Goal: Information Seeking & Learning: Learn about a topic

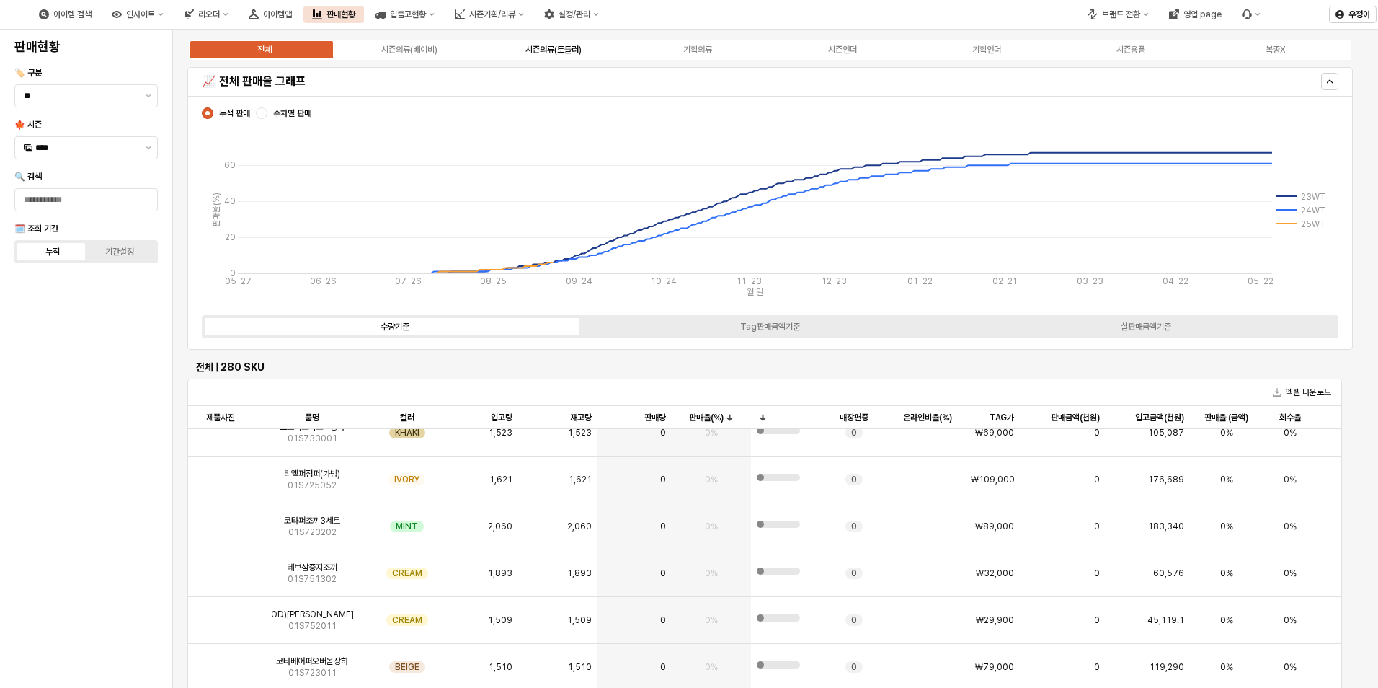
click at [579, 54] on div "시즌의류(토들러)" at bounding box center [553, 50] width 56 height 10
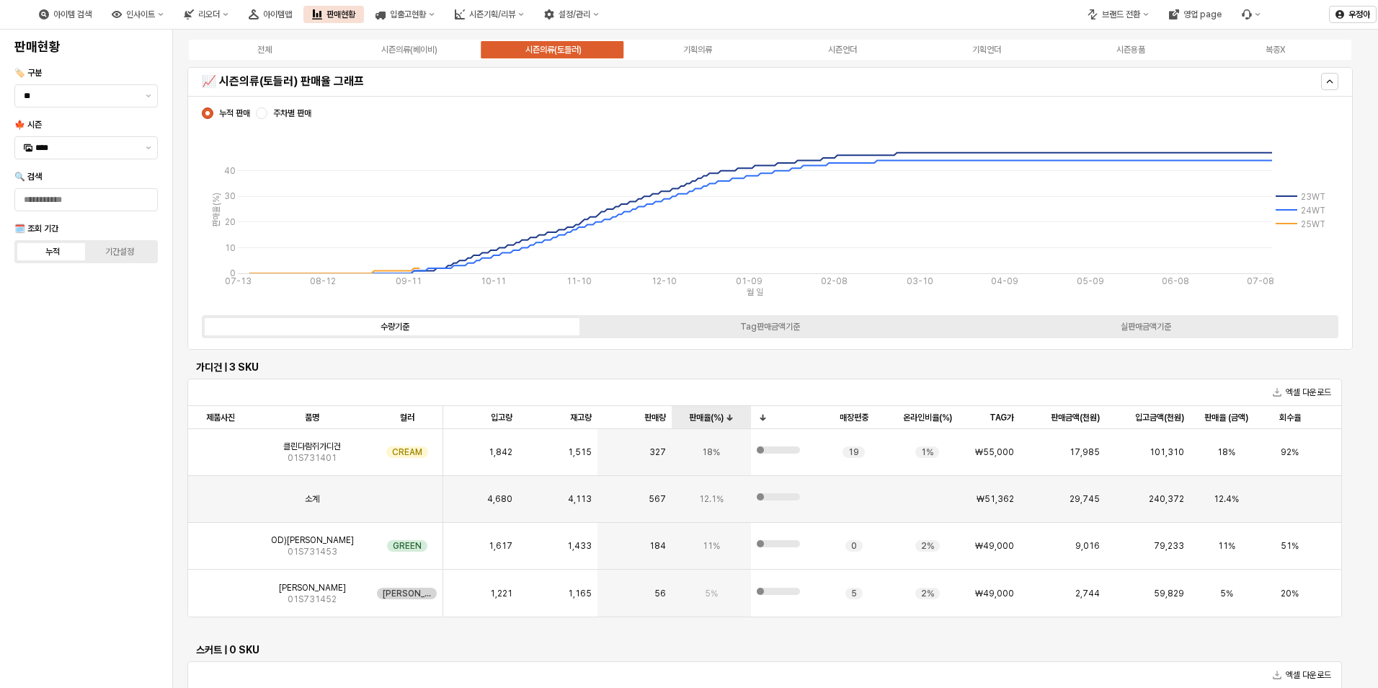
click at [701, 414] on div "판매율(%) 판매율(%)" at bounding box center [711, 417] width 79 height 23
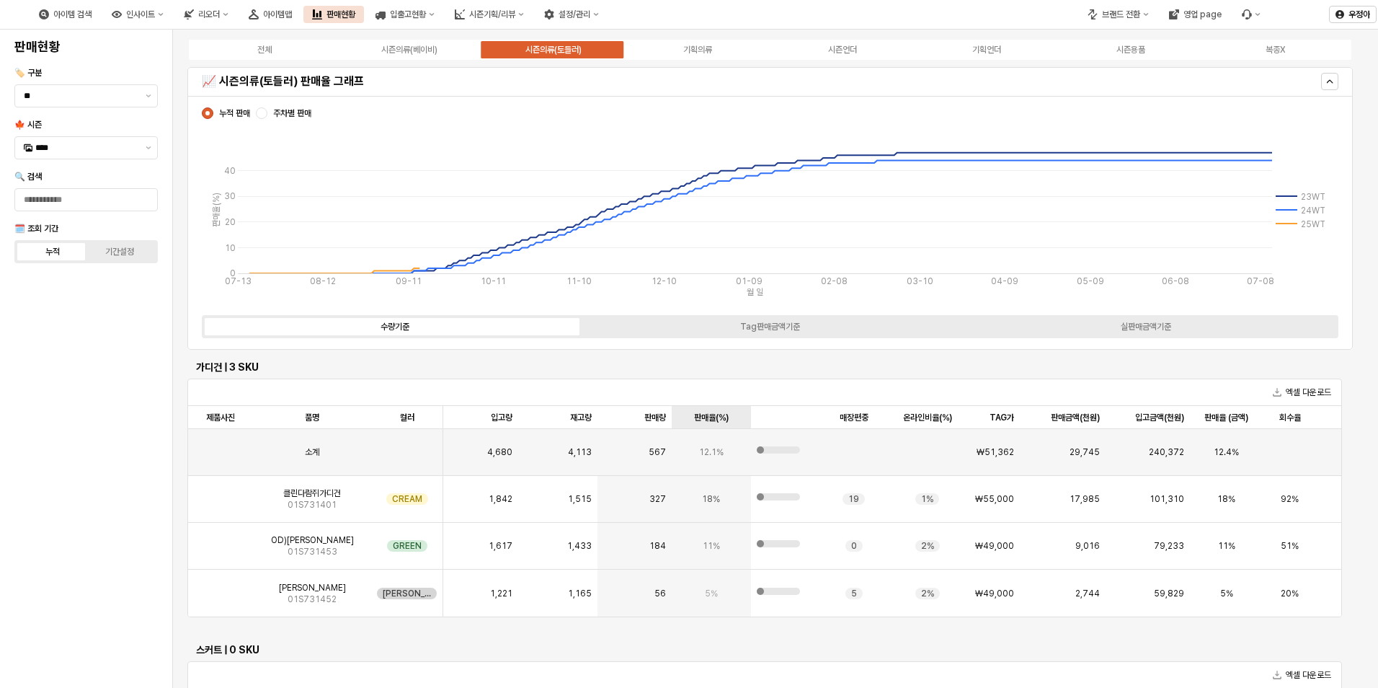
click at [701, 414] on div "판매율(%) 판매율(%)" at bounding box center [711, 417] width 79 height 23
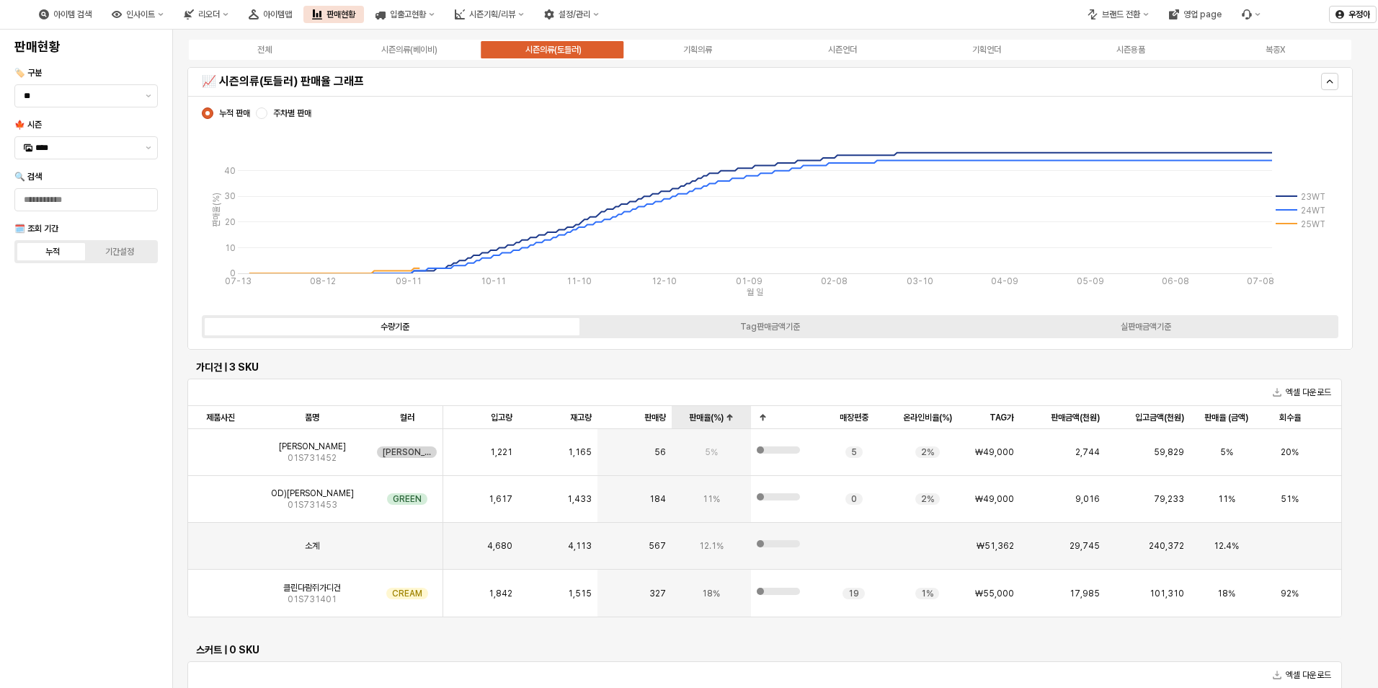
click at [701, 414] on div "판매율(%) 판매율(%)" at bounding box center [711, 417] width 79 height 23
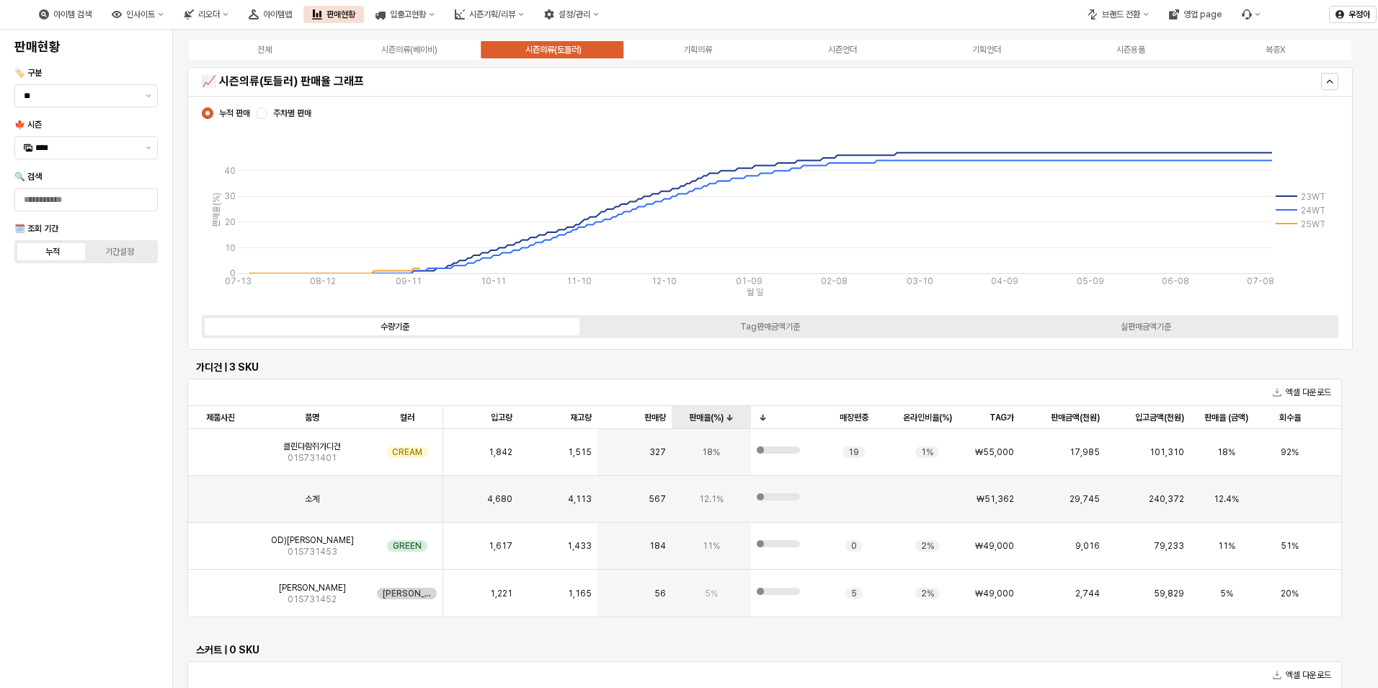
click at [701, 414] on div "판매율(%) 판매율(%)" at bounding box center [711, 417] width 79 height 23
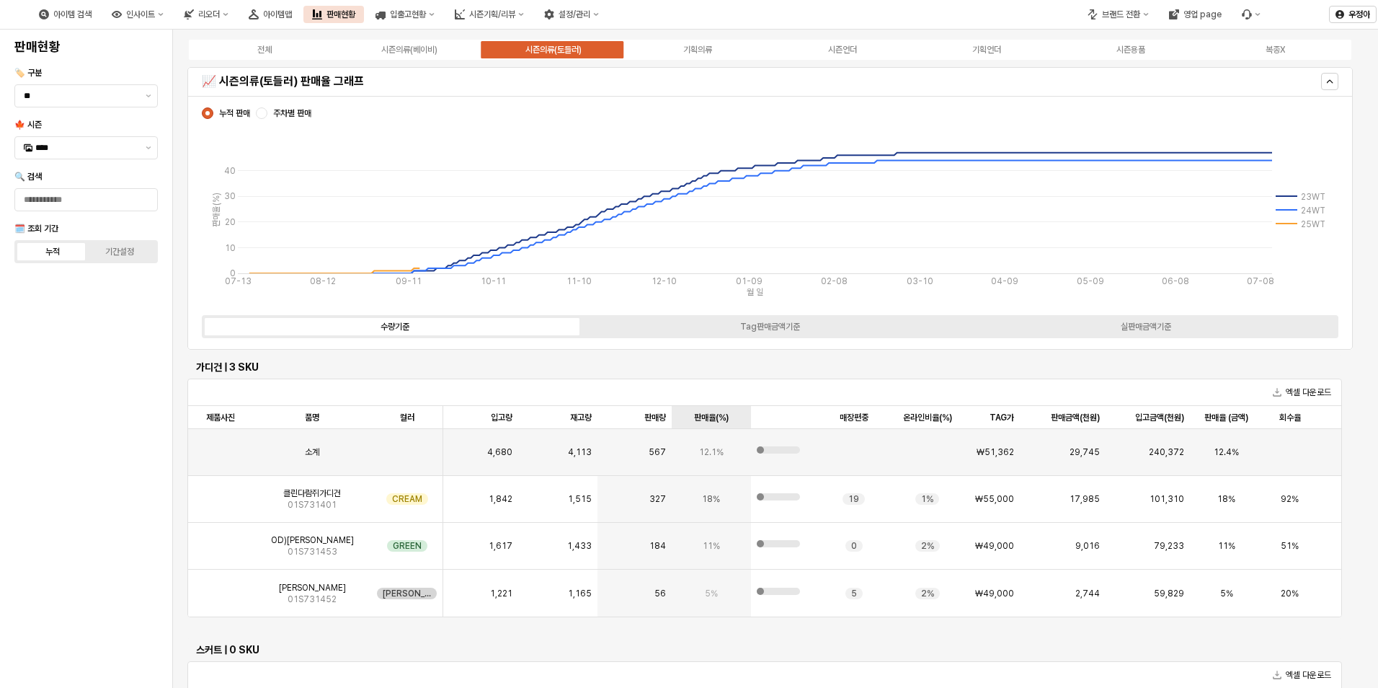
click at [701, 414] on div "판매율(%) 판매율(%)" at bounding box center [711, 417] width 79 height 23
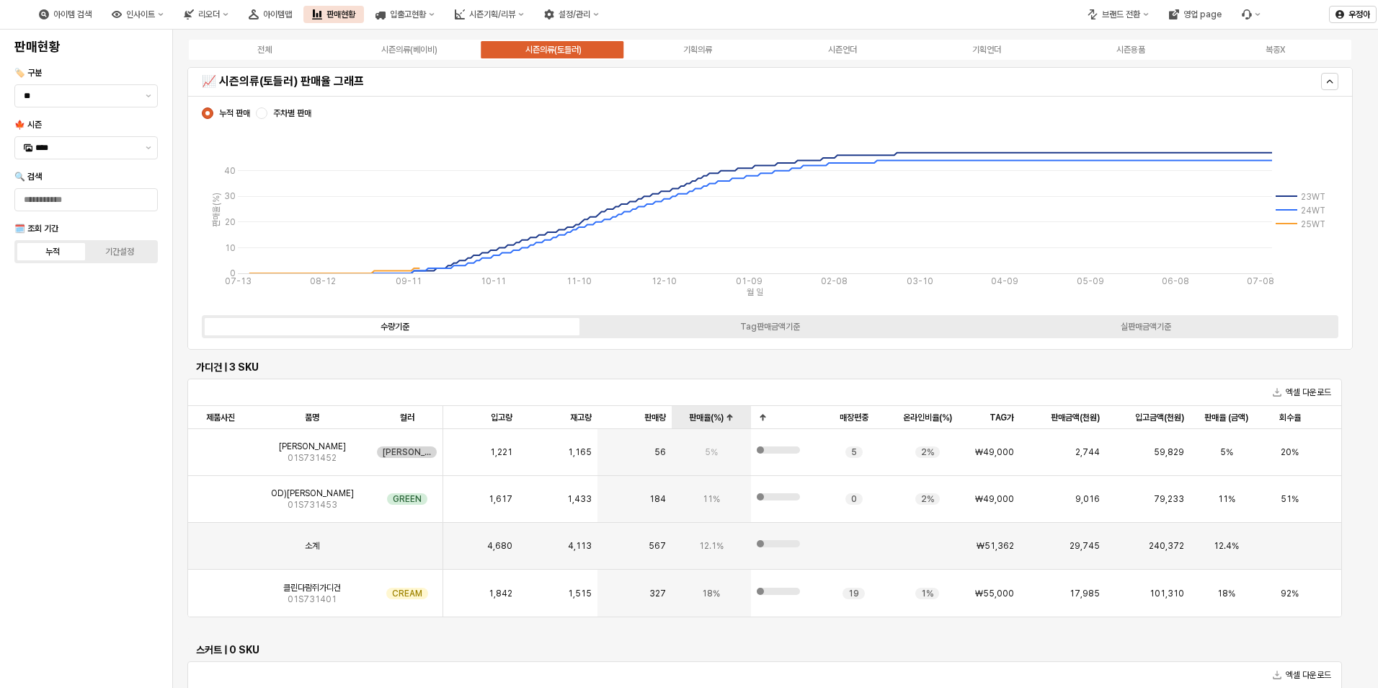
click at [701, 414] on div "판매율(%) 판매율(%)" at bounding box center [711, 417] width 79 height 23
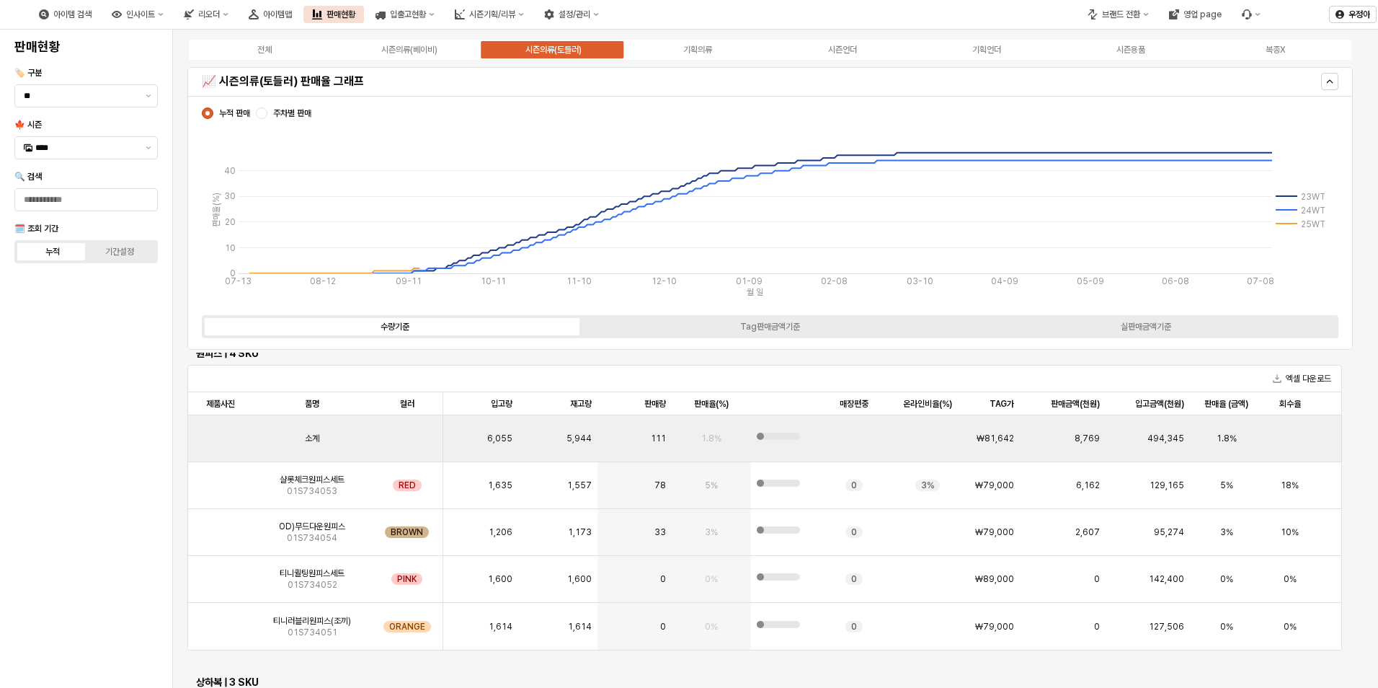
scroll to position [1946, 0]
drag, startPoint x: 654, startPoint y: 486, endPoint x: 672, endPoint y: 486, distance: 18.0
click at [672, 486] on div "샬롯체크원피스세트 01S734053 RED 1,635 1,557 78 5% 0 3% ₩79,000 6,162 129,165 5% 18% 5% …" at bounding box center [896, 484] width 1417 height 47
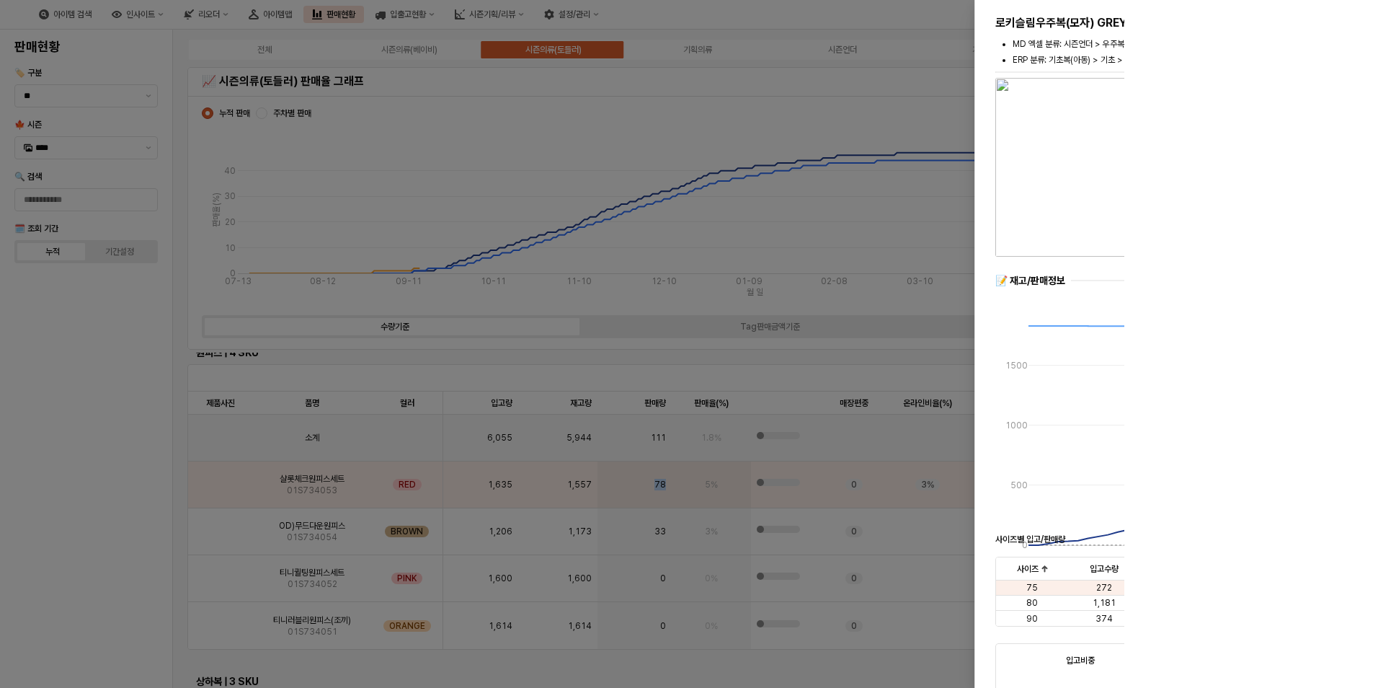
drag, startPoint x: 672, startPoint y: 486, endPoint x: 670, endPoint y: 497, distance: 11.0
click at [670, 497] on div at bounding box center [689, 344] width 1378 height 688
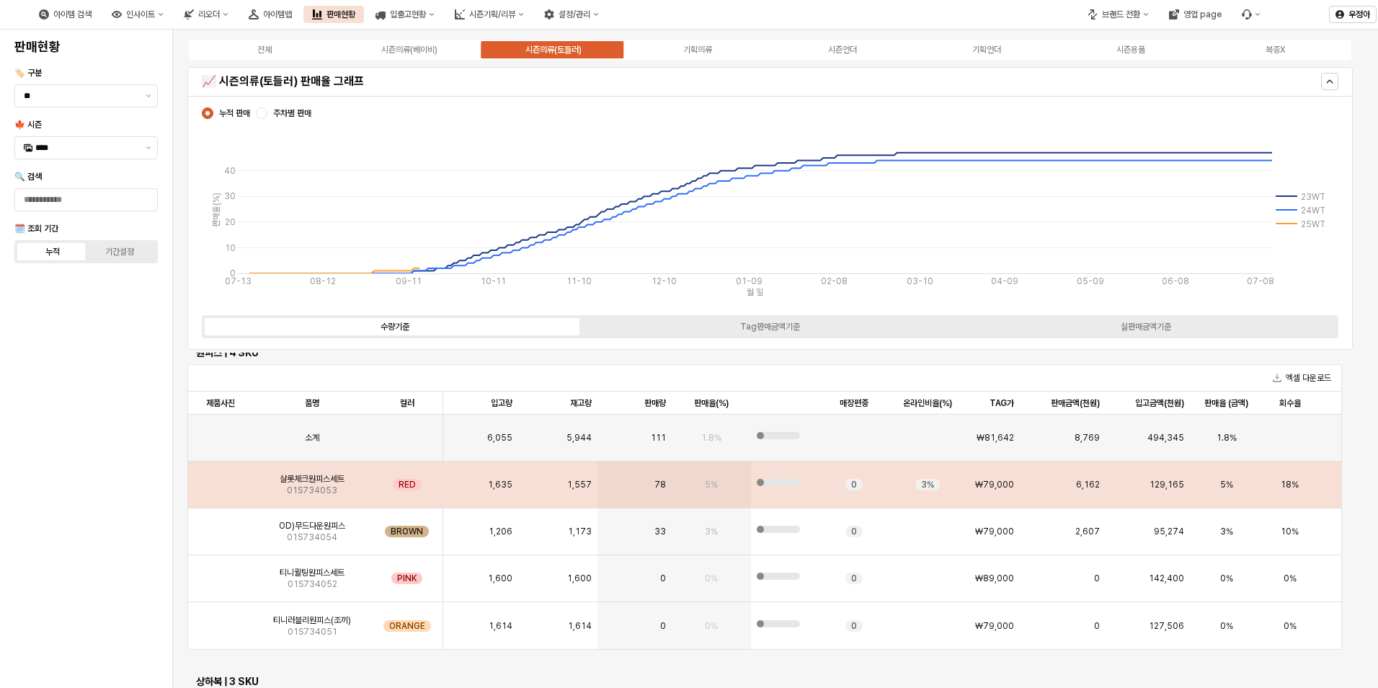
click at [660, 489] on span "78" at bounding box center [660, 485] width 12 height 12
click at [661, 484] on span "78" at bounding box center [660, 485] width 12 height 12
click at [342, 487] on div "샬롯체크원피스세트 01S734053" at bounding box center [312, 484] width 118 height 47
click at [434, 468] on div "RED" at bounding box center [407, 484] width 72 height 47
click at [404, 484] on span "RED" at bounding box center [407, 485] width 17 height 12
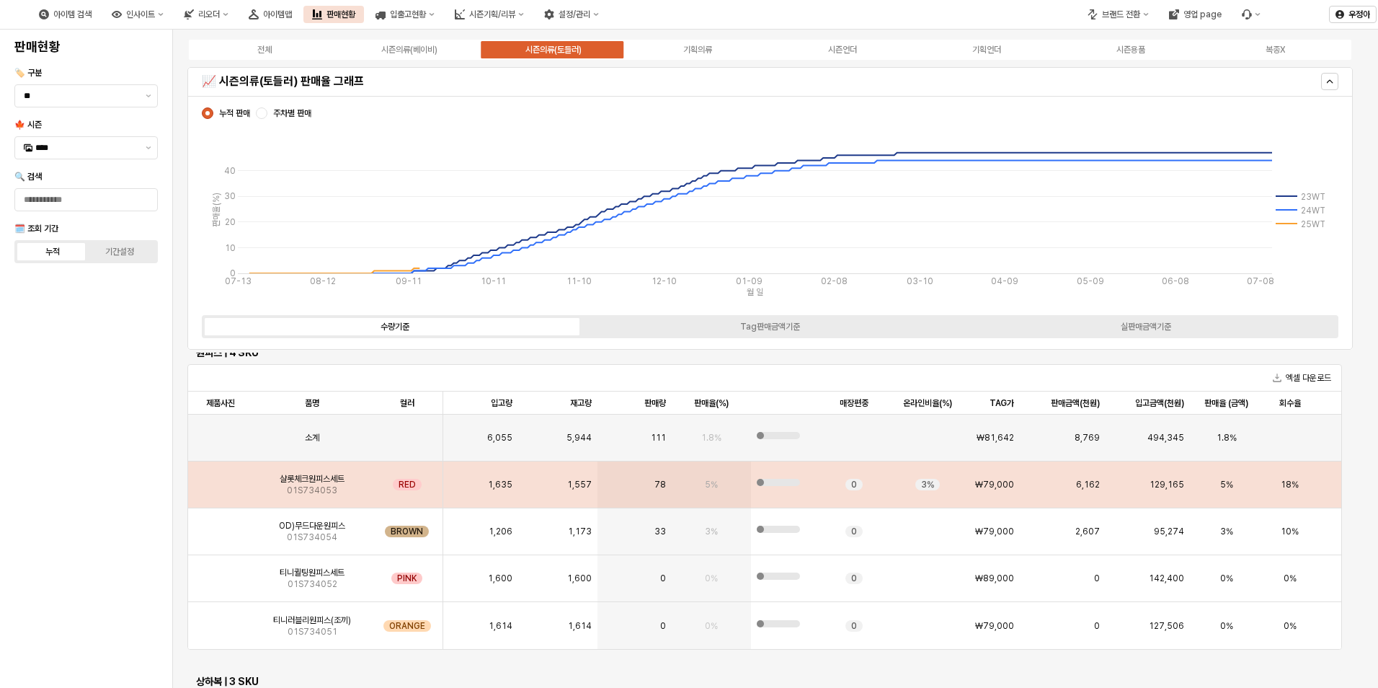
click at [662, 481] on span "78" at bounding box center [660, 485] width 12 height 12
click at [203, 481] on div "App Frame" at bounding box center [220, 484] width 65 height 47
click at [221, 479] on img "App Frame" at bounding box center [221, 479] width 0 height 0
click at [393, 499] on div "RED" at bounding box center [407, 484] width 72 height 47
click at [273, 472] on div "샬롯체크원피스세트 01S734053" at bounding box center [312, 484] width 118 height 47
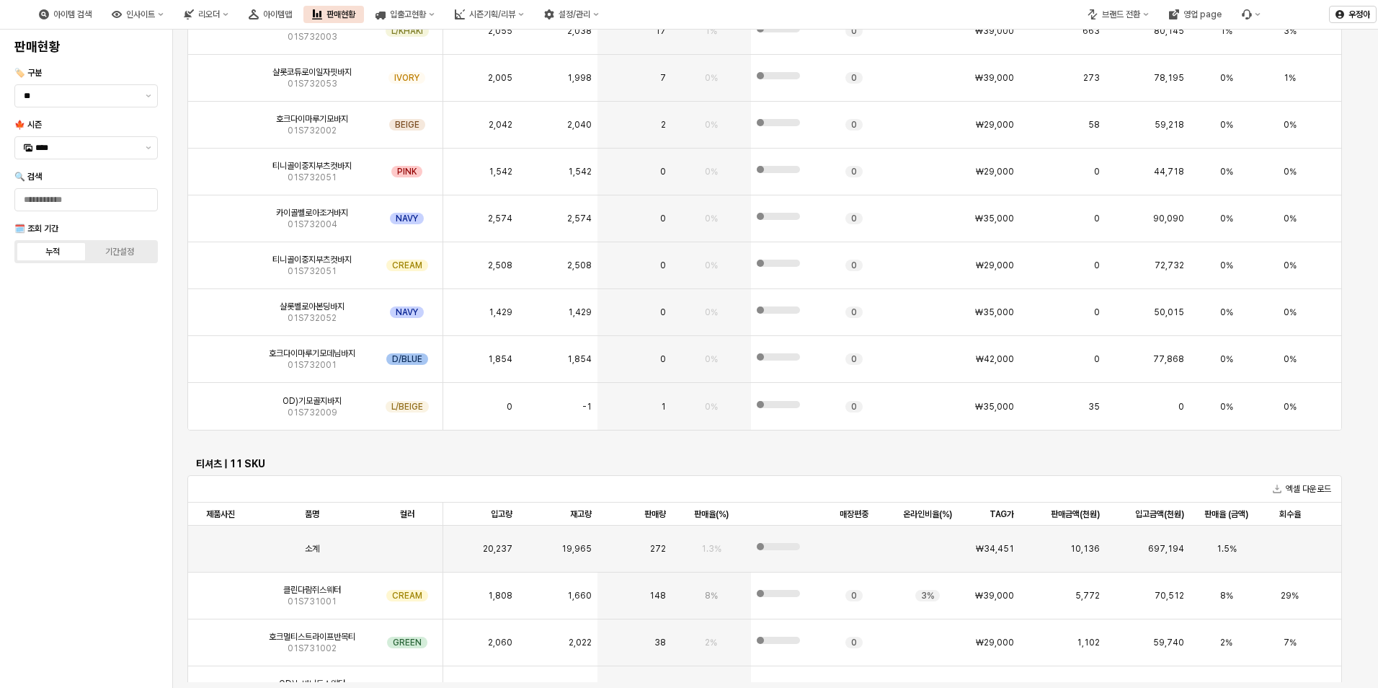
scroll to position [0, 0]
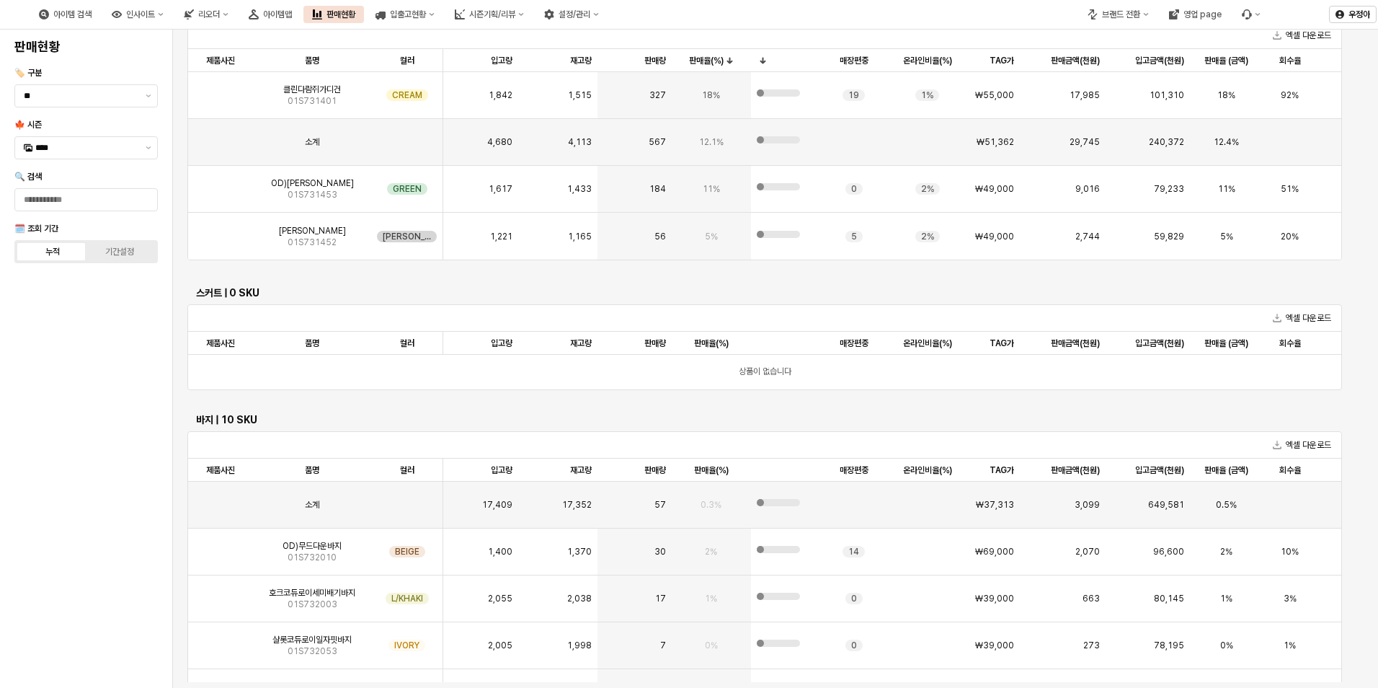
click at [100, 133] on div "🍁 시즌 ****" at bounding box center [85, 139] width 143 height 40
click at [97, 143] on input "****" at bounding box center [86, 148] width 102 height 14
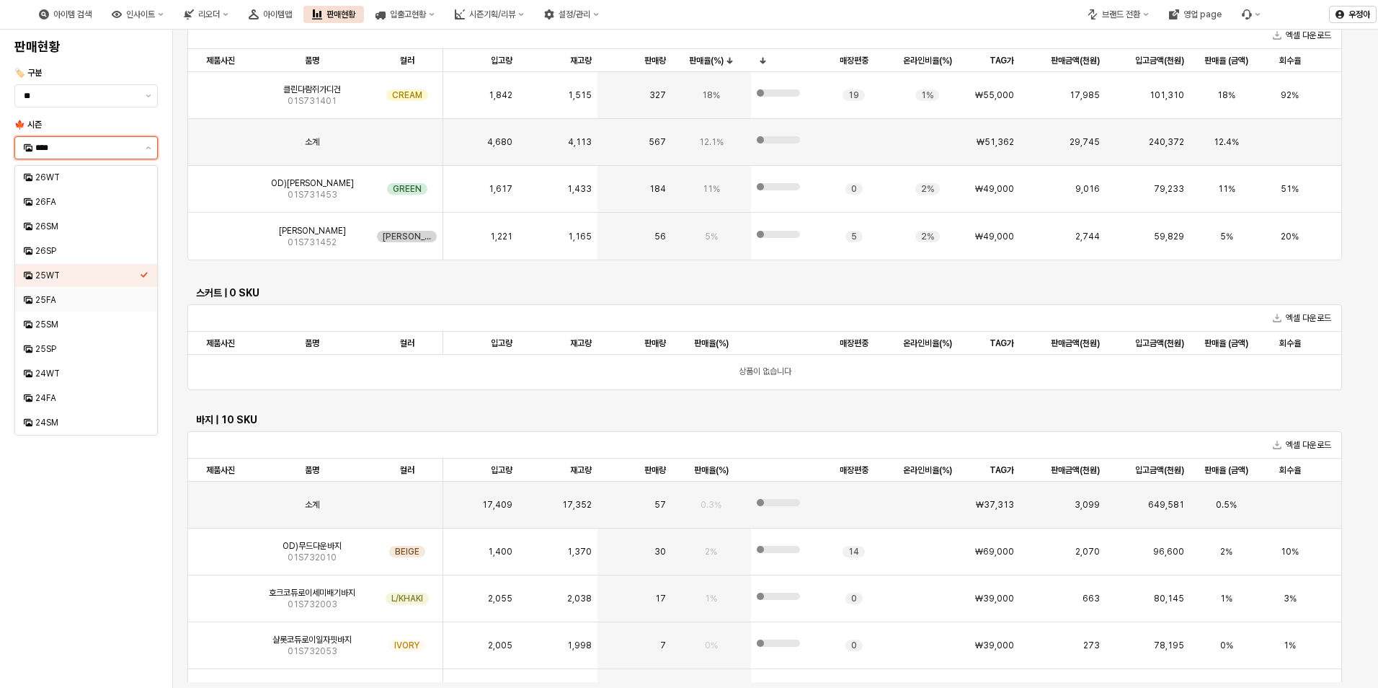
click at [57, 291] on div "25FA" at bounding box center [86, 299] width 142 height 23
type input "****"
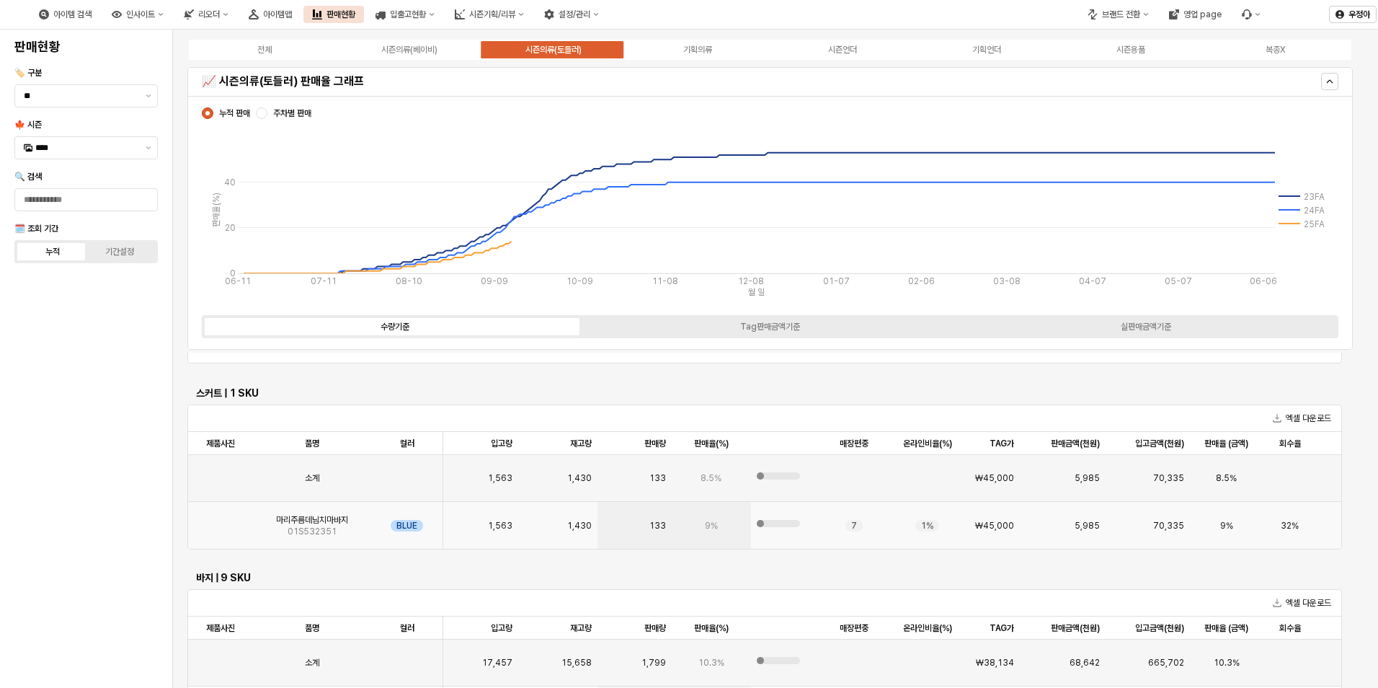
scroll to position [288, 0]
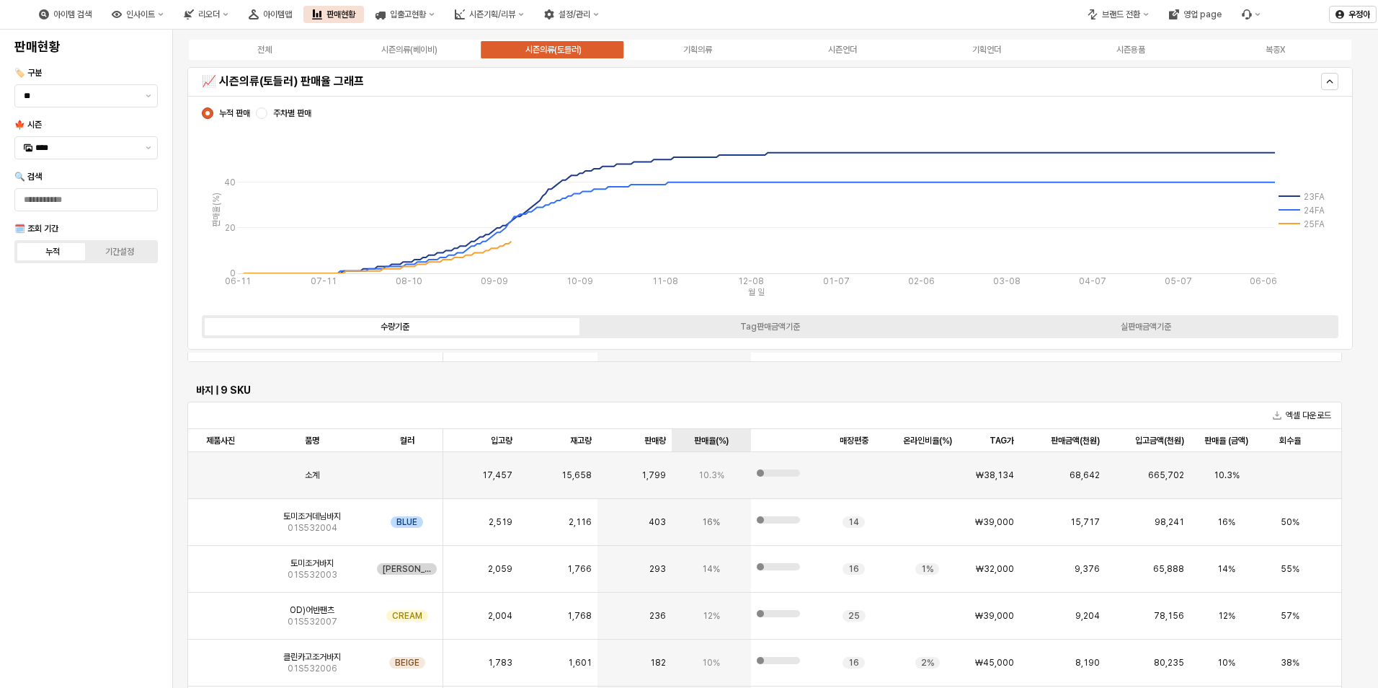
click at [684, 438] on div "판매율(%) 판매율(%)" at bounding box center [711, 440] width 79 height 23
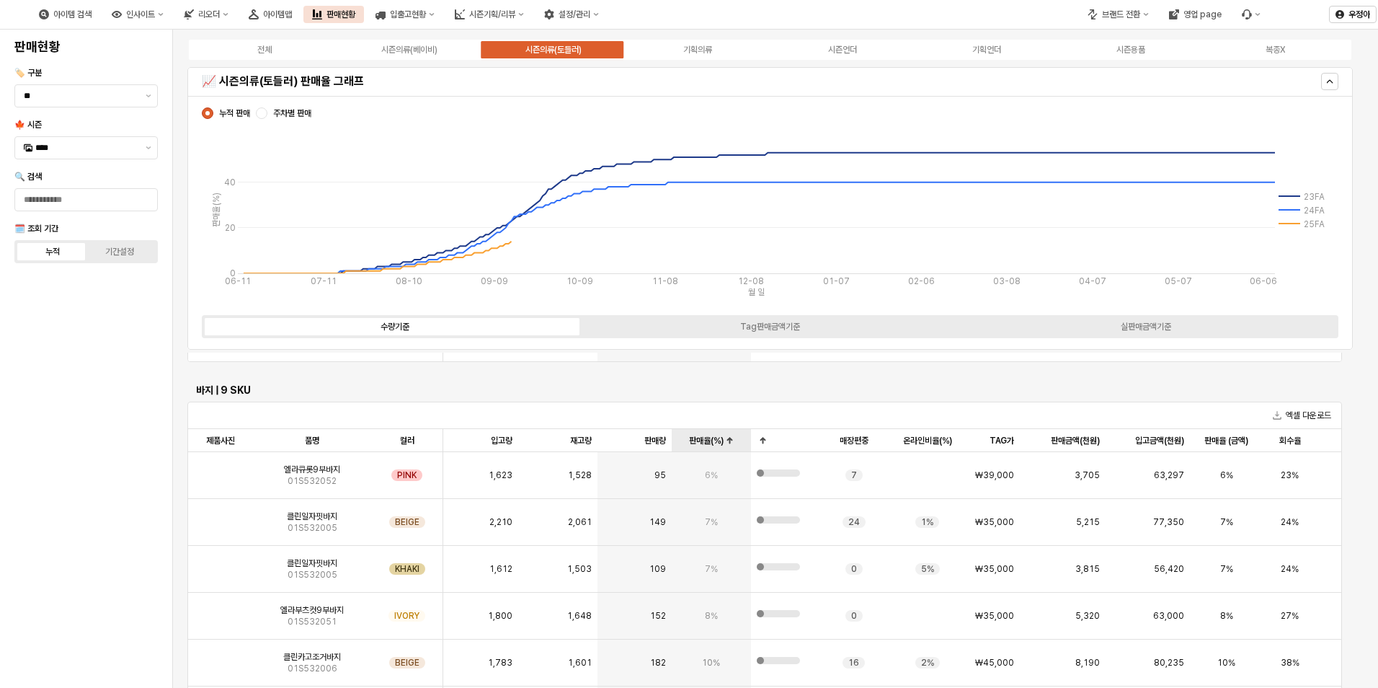
click at [695, 438] on div "판매율(%) 판매율(%)" at bounding box center [711, 440] width 79 height 23
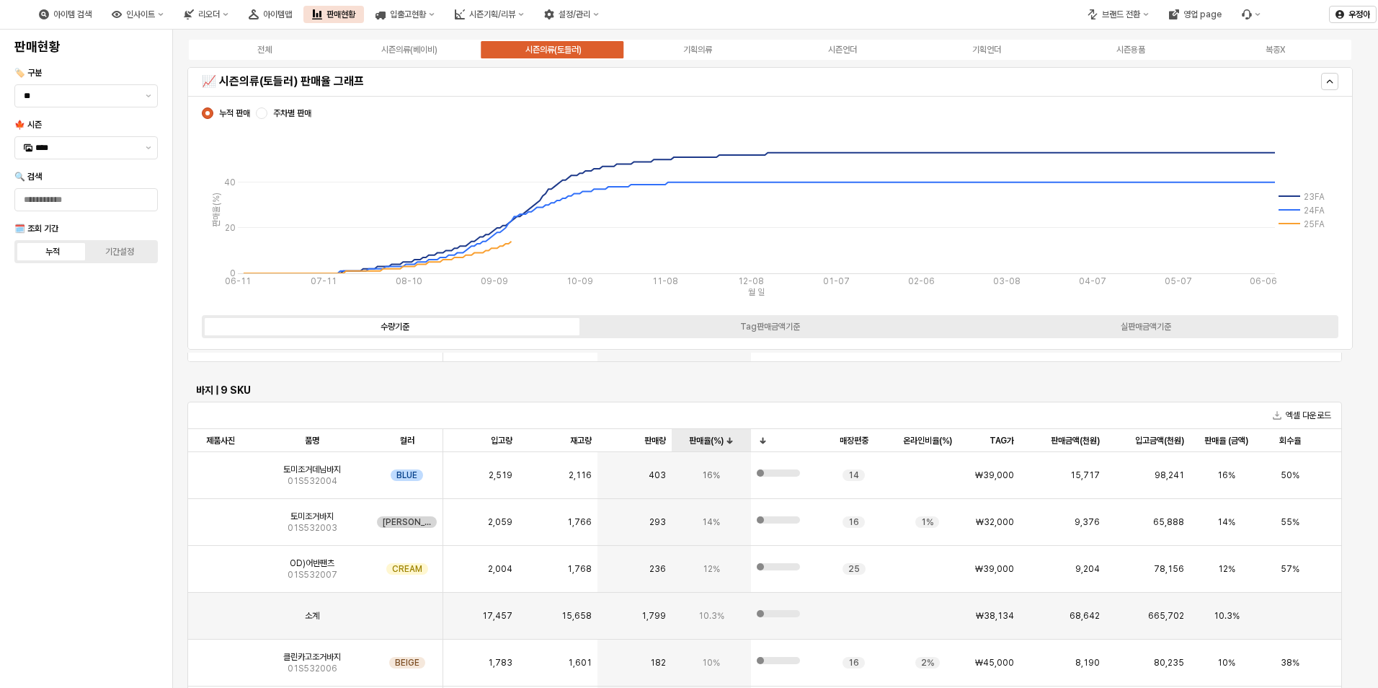
click at [695, 438] on div "판매율(%) 판매율(%)" at bounding box center [711, 440] width 79 height 23
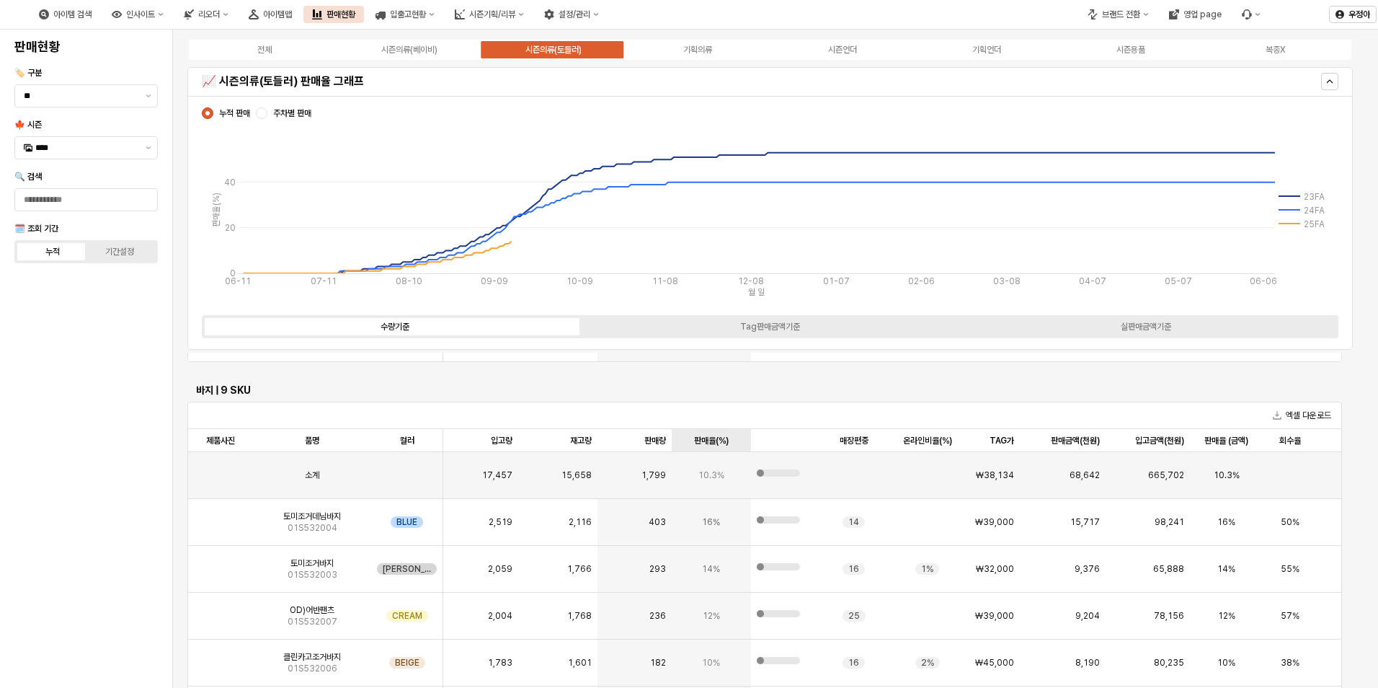
click at [696, 438] on div "판매율(%) 판매율(%)" at bounding box center [711, 440] width 79 height 23
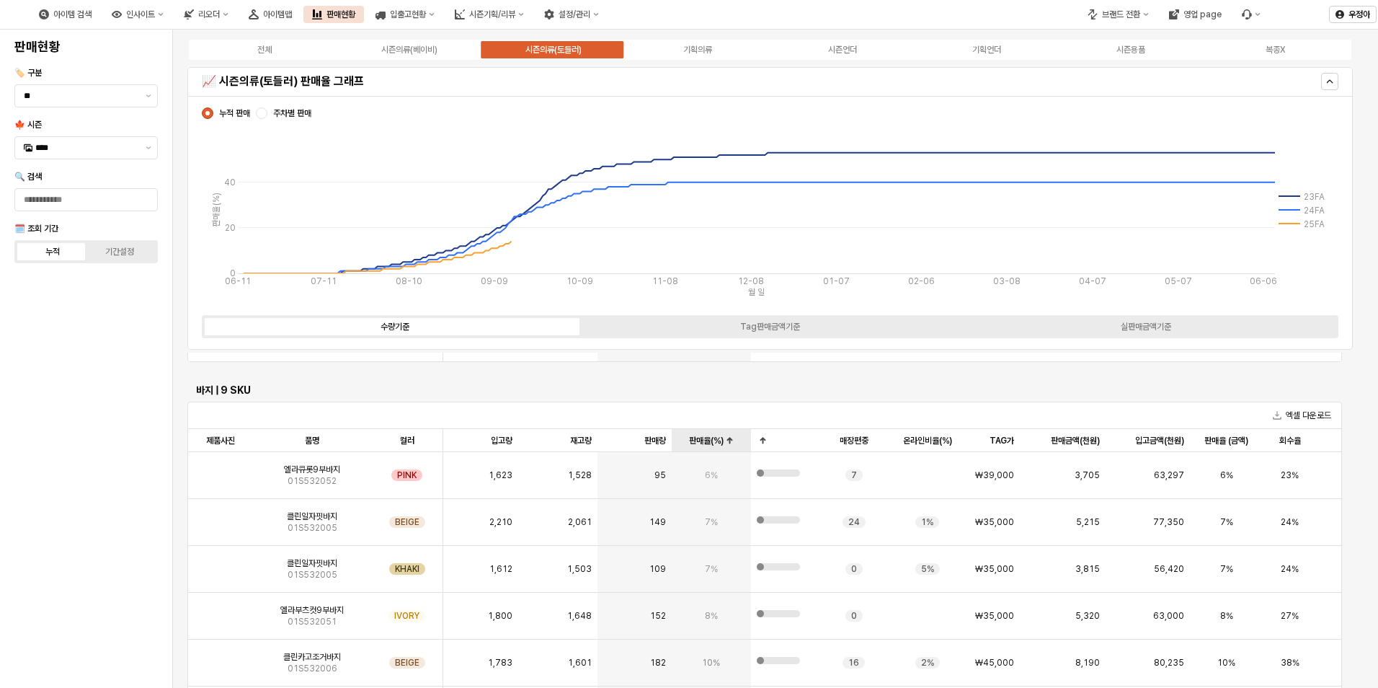
click at [716, 441] on div "판매율(%) 판매율(%)" at bounding box center [711, 440] width 79 height 23
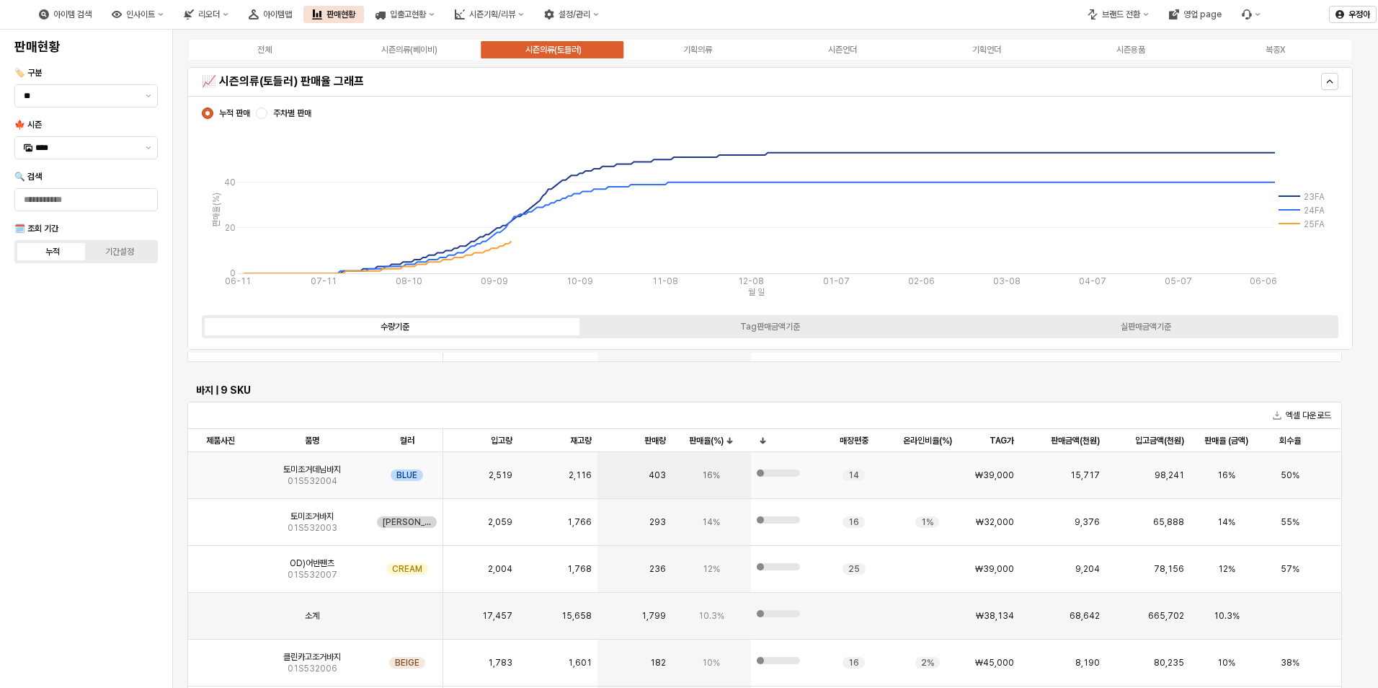
click at [716, 469] on span "16%" at bounding box center [711, 475] width 18 height 12
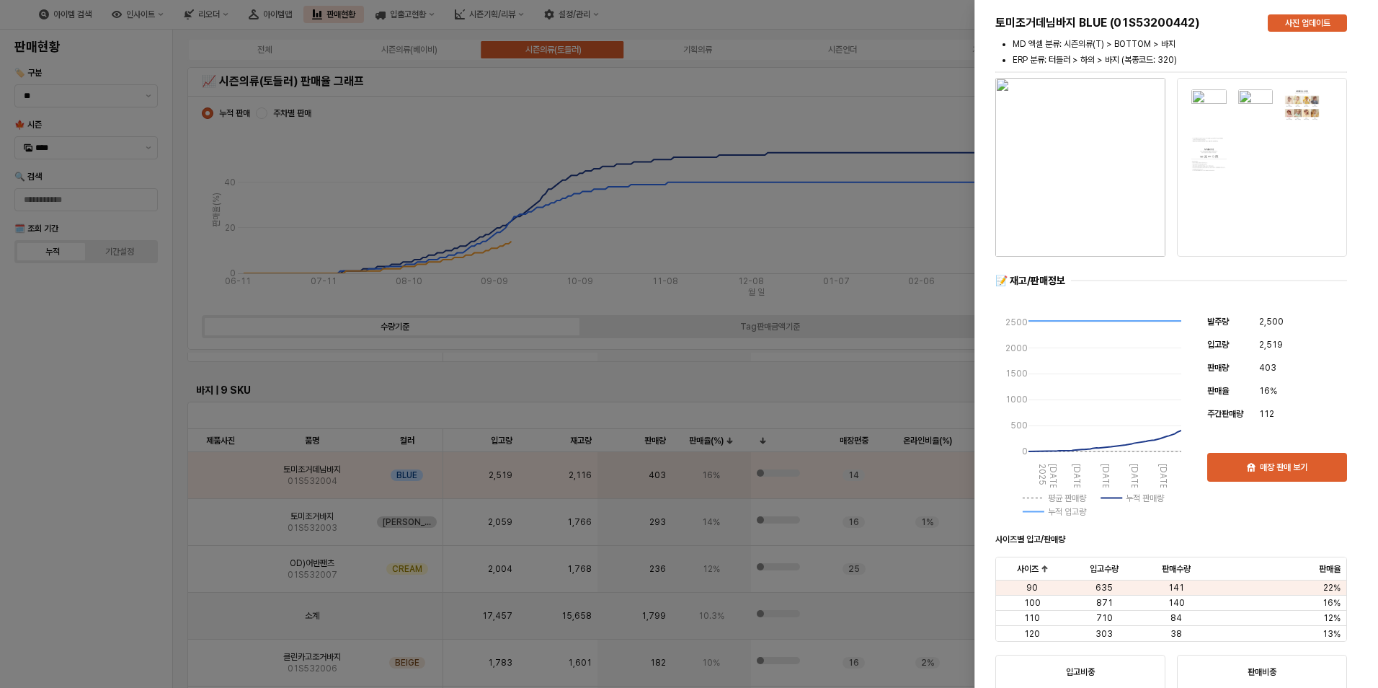
click at [714, 440] on div at bounding box center [689, 344] width 1378 height 688
